Goal: Information Seeking & Learning: Learn about a topic

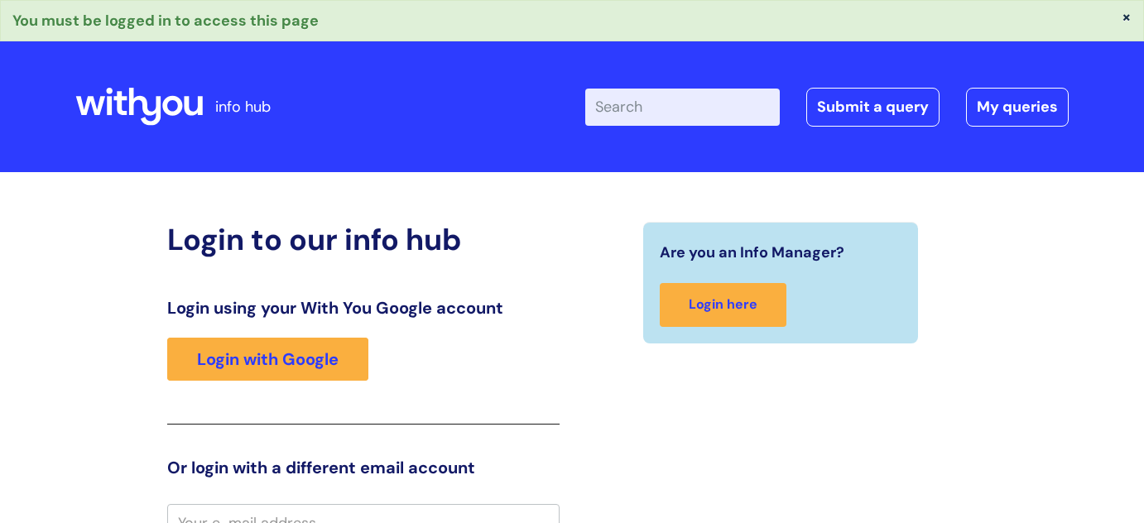
scroll to position [17, 0]
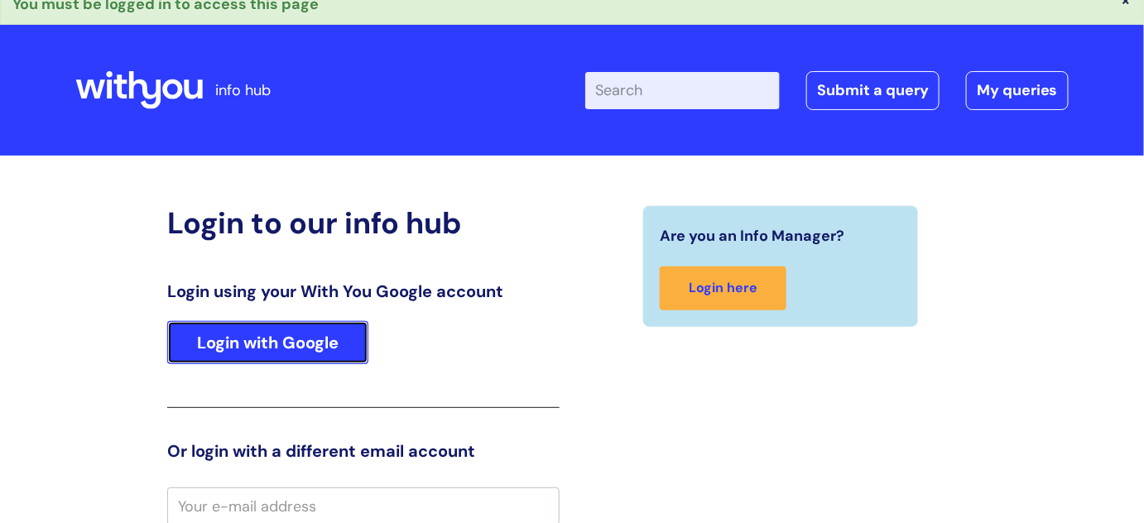
click at [265, 343] on link "Login with Google" at bounding box center [267, 342] width 201 height 43
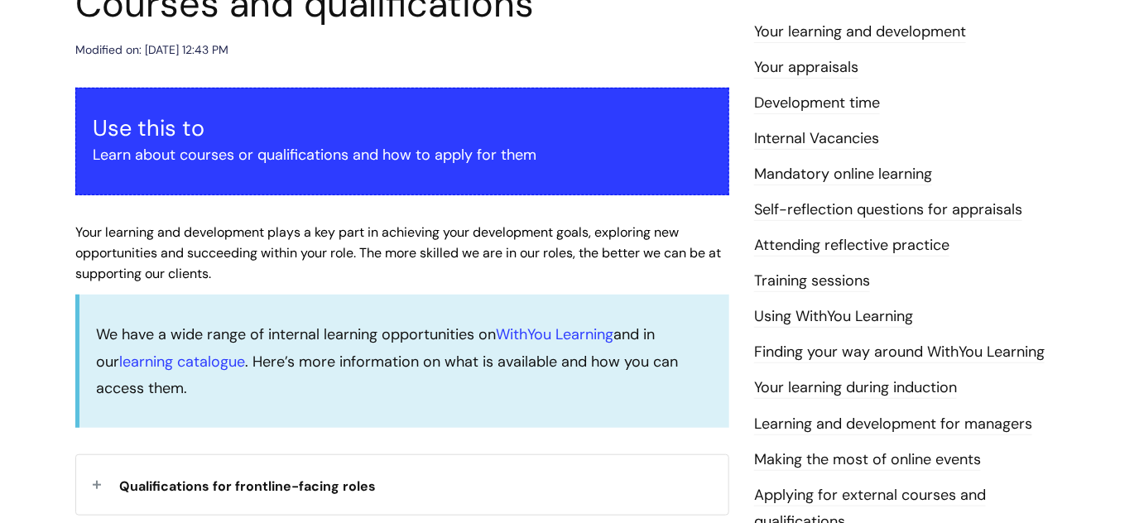
scroll to position [526, 0]
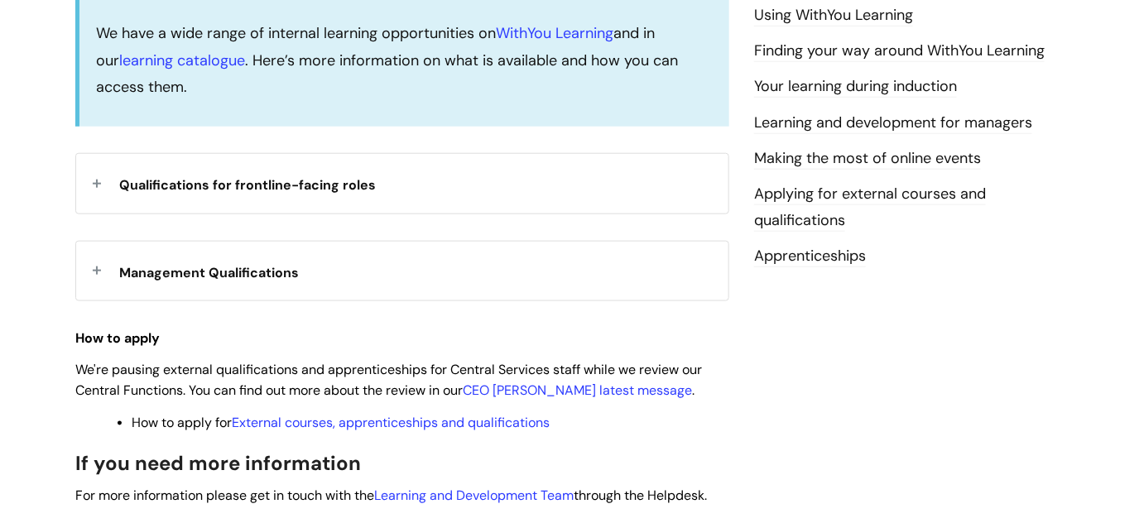
click at [219, 277] on span "Management Qualifications" at bounding box center [209, 272] width 180 height 17
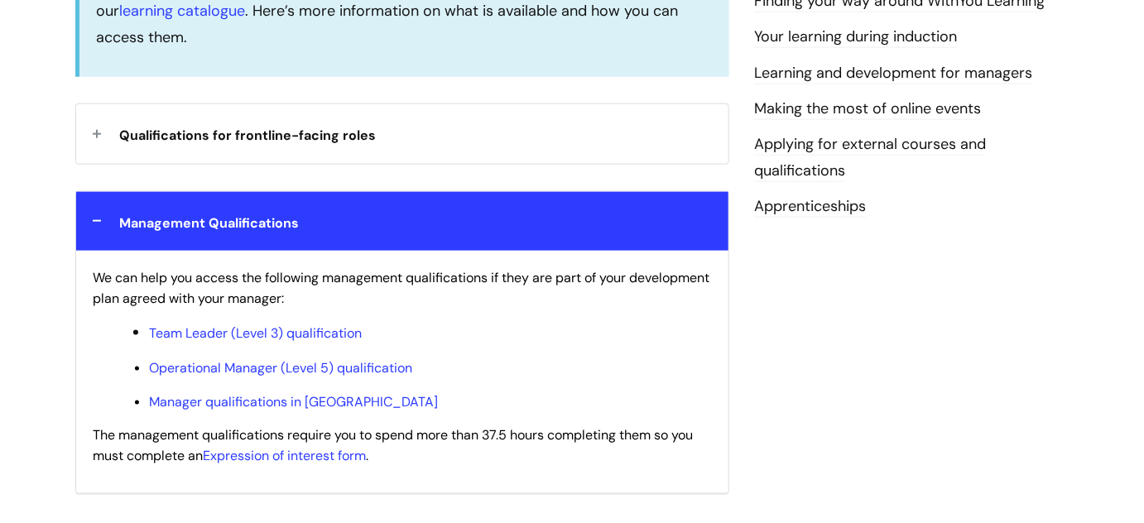
scroll to position [602, 0]
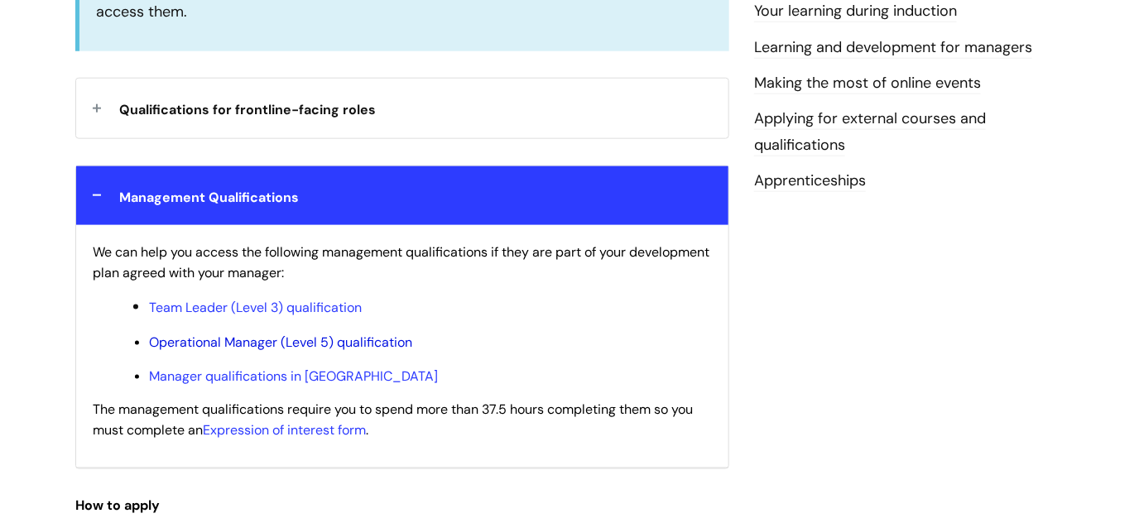
click at [271, 340] on link "Operational Manager (Level 5) qualification" at bounding box center [280, 341] width 263 height 17
